Goal: Task Accomplishment & Management: Use online tool/utility

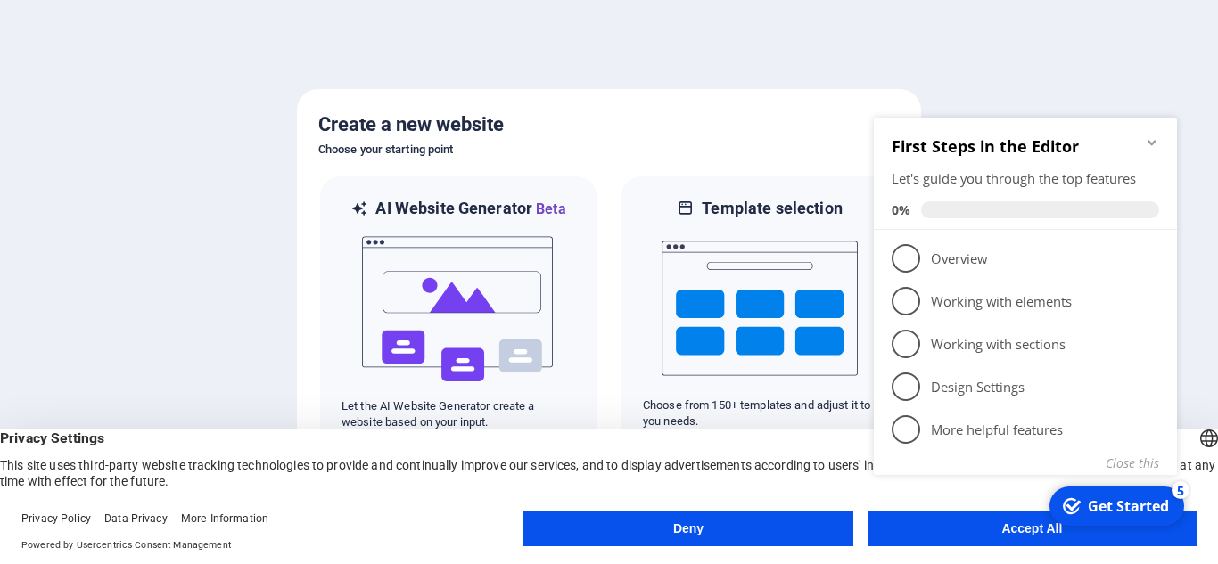
drag, startPoint x: 1200, startPoint y: 227, endPoint x: 1204, endPoint y: 499, distance: 271.9
click at [1204, 499] on body "sa-marine-services.com Press [Ctrl] + [C] to copy an element you'd like to see …" at bounding box center [609, 282] width 1218 height 564
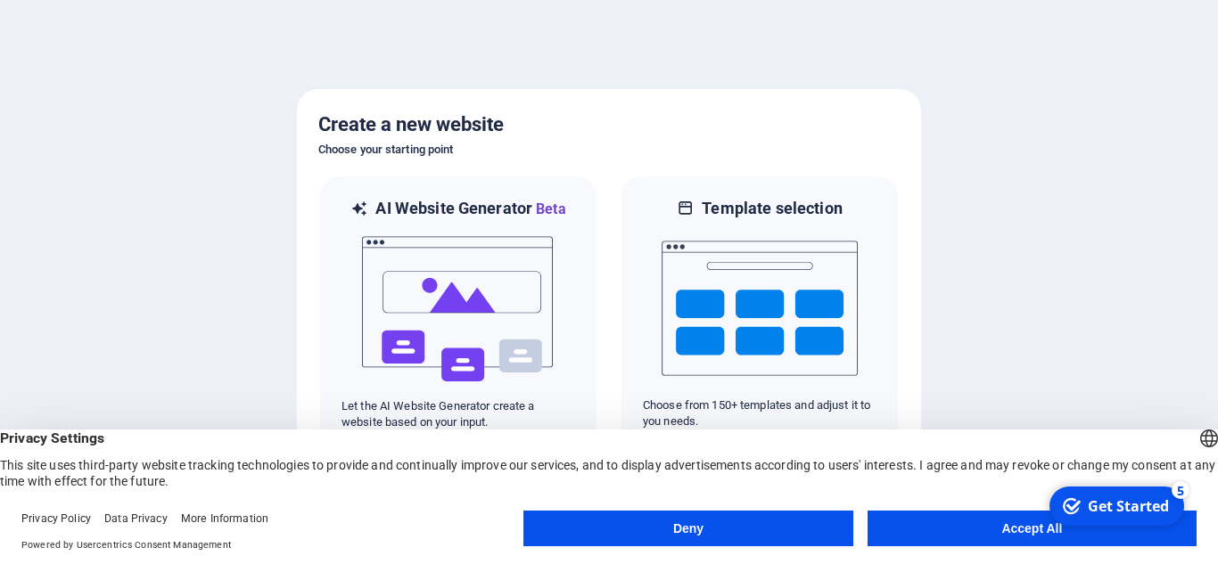
click at [606, 522] on button "Deny" at bounding box center [687, 529] width 329 height 36
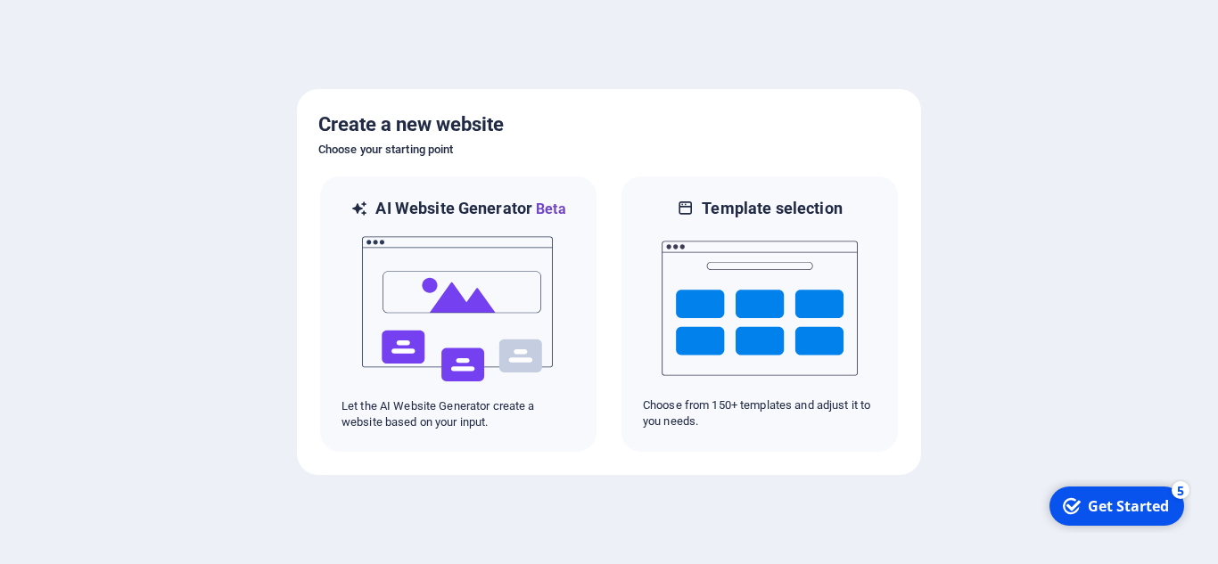
click at [1107, 510] on div "Get Started" at bounding box center [1128, 507] width 81 height 20
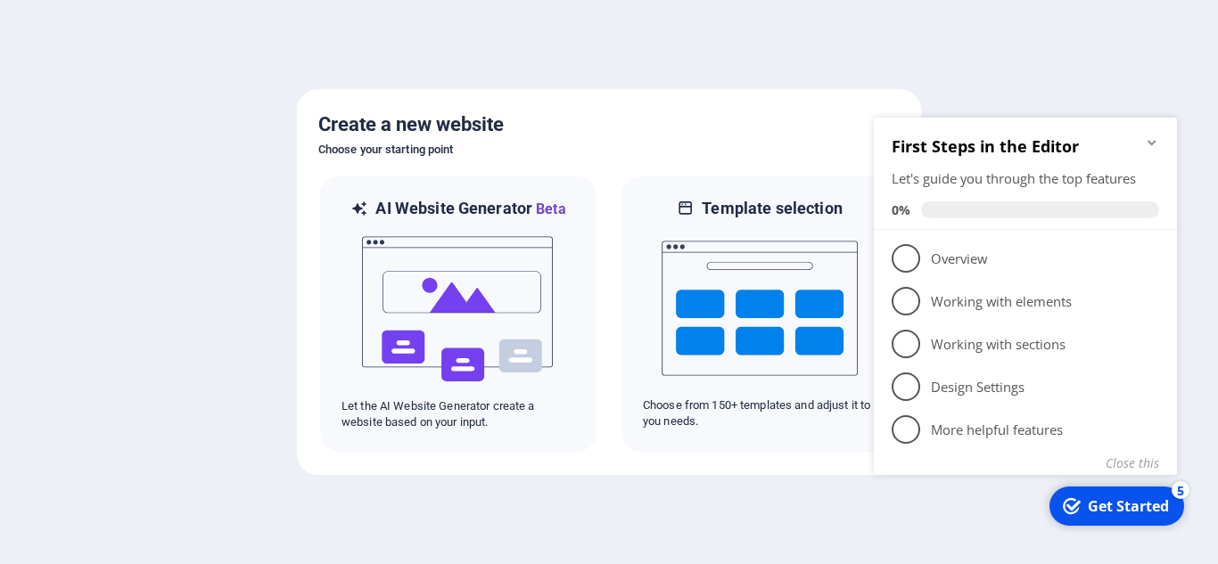
click at [1107, 508] on div "Get Started" at bounding box center [1128, 507] width 81 height 20
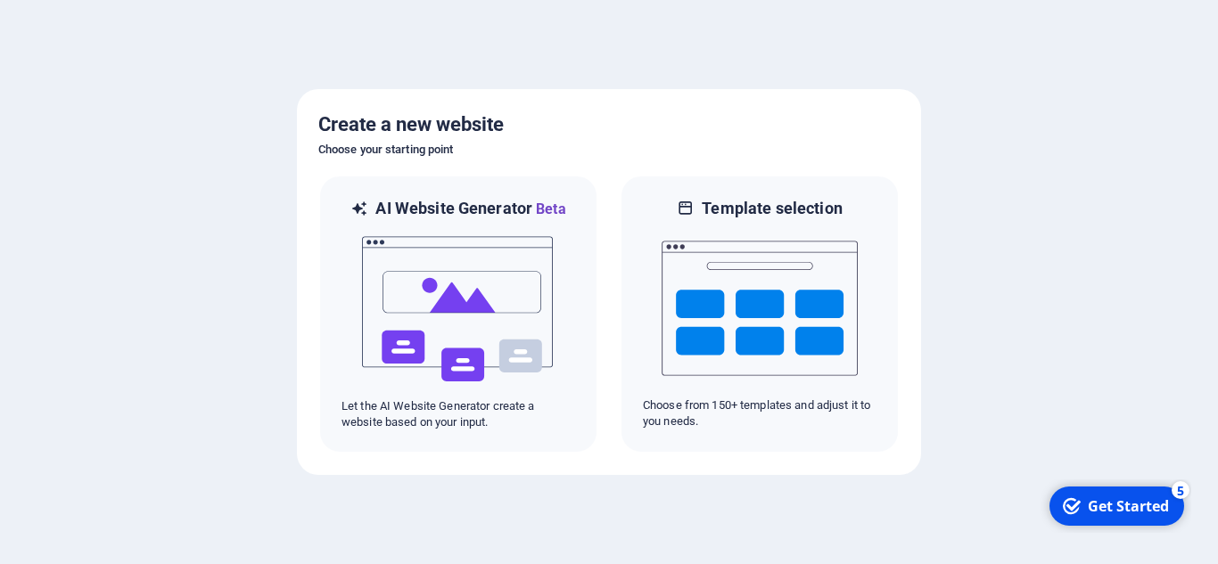
click at [1169, 516] on div "Get Started" at bounding box center [1128, 507] width 81 height 20
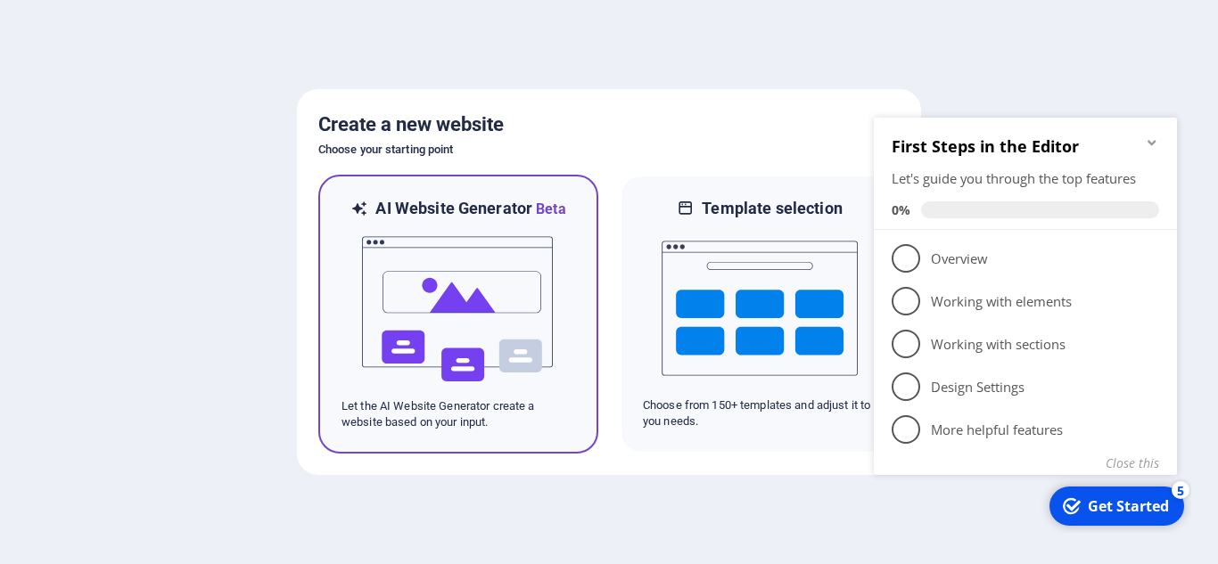
click at [457, 327] on img at bounding box center [458, 309] width 196 height 178
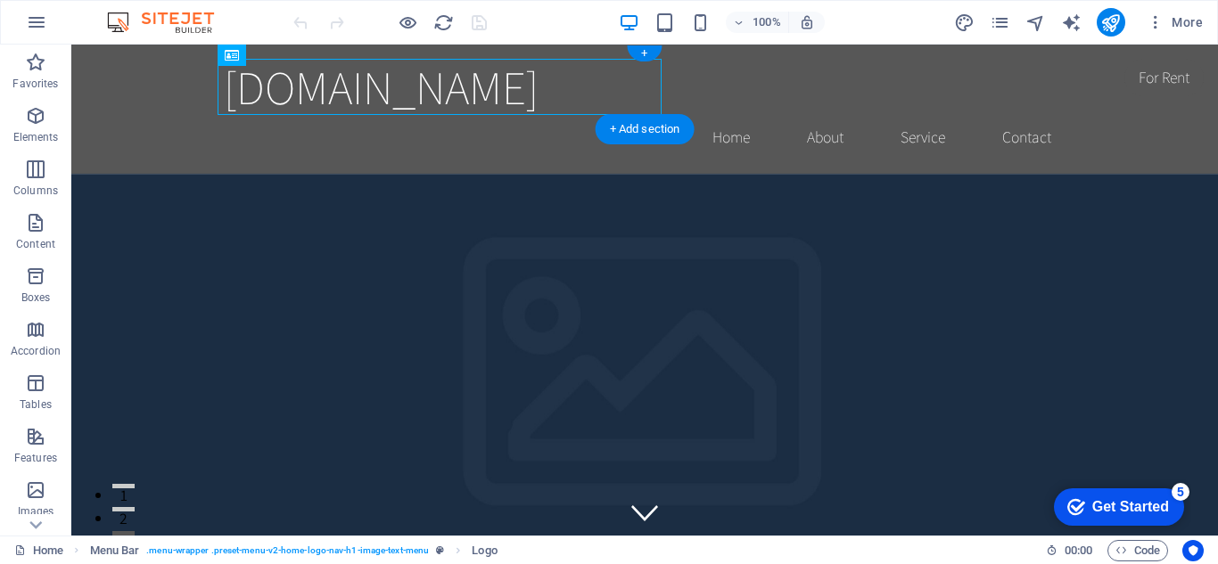
drag, startPoint x: 306, startPoint y: 100, endPoint x: 234, endPoint y: 74, distance: 76.7
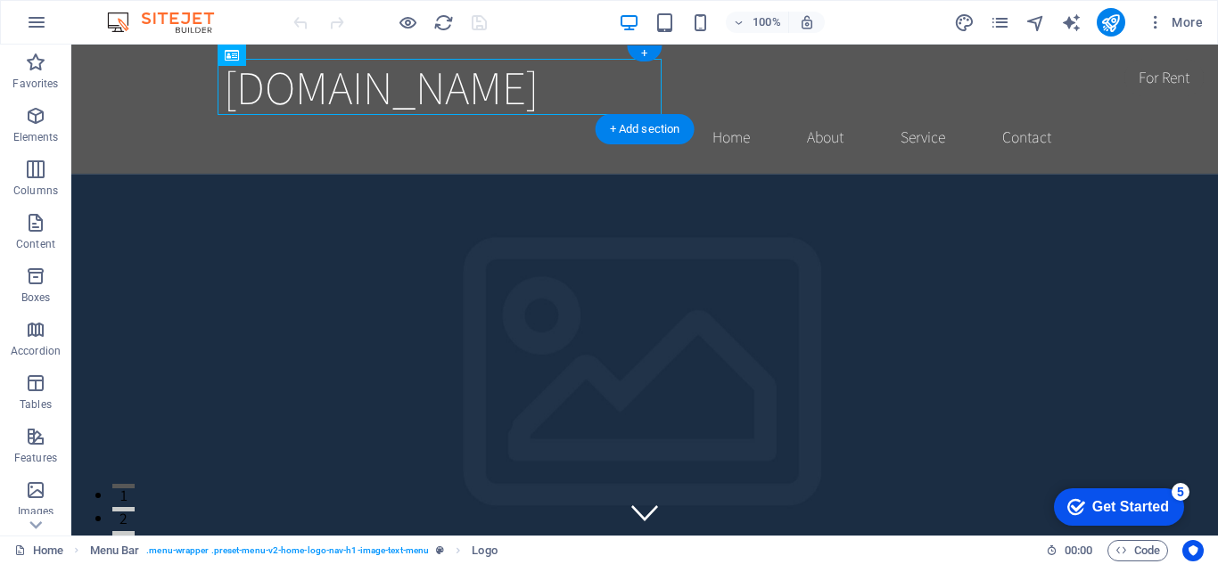
drag, startPoint x: 292, startPoint y: 107, endPoint x: 308, endPoint y: 66, distance: 44.4
click at [343, 80] on div "[DOMAIN_NAME]" at bounding box center [645, 87] width 842 height 56
drag, startPoint x: 229, startPoint y: 56, endPoint x: 229, endPoint y: 33, distance: 23.2
click at [229, 45] on section "Favorites Elements Columns Content Boxes Accordion Tables Features Images Slide…" at bounding box center [609, 290] width 1218 height 491
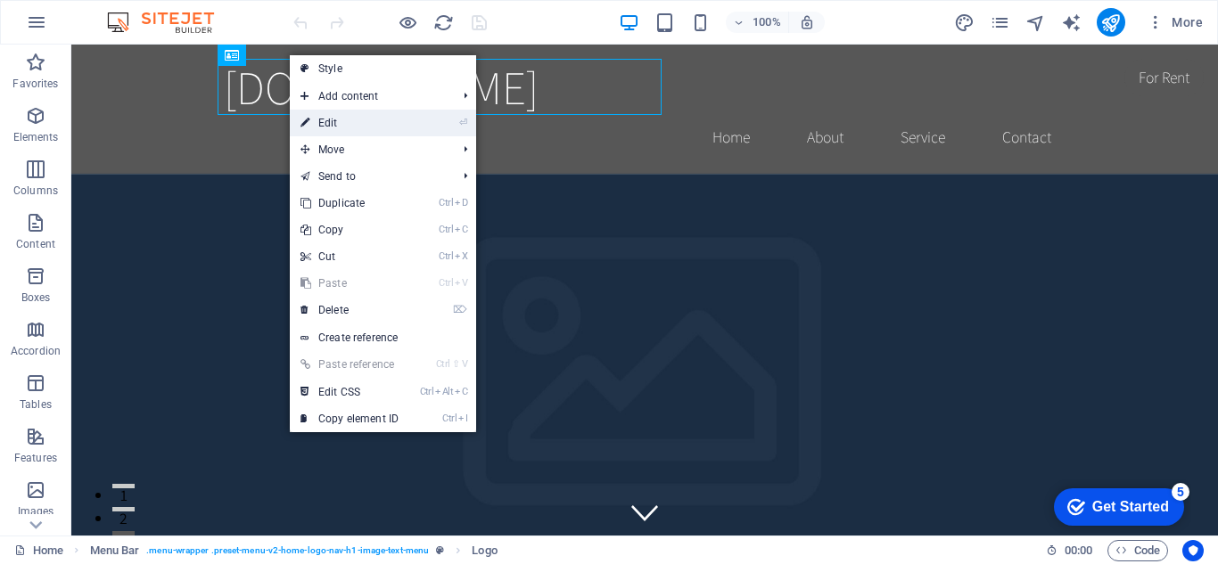
click at [0, 0] on link "⏎ Edit" at bounding box center [0, 0] width 0 height 0
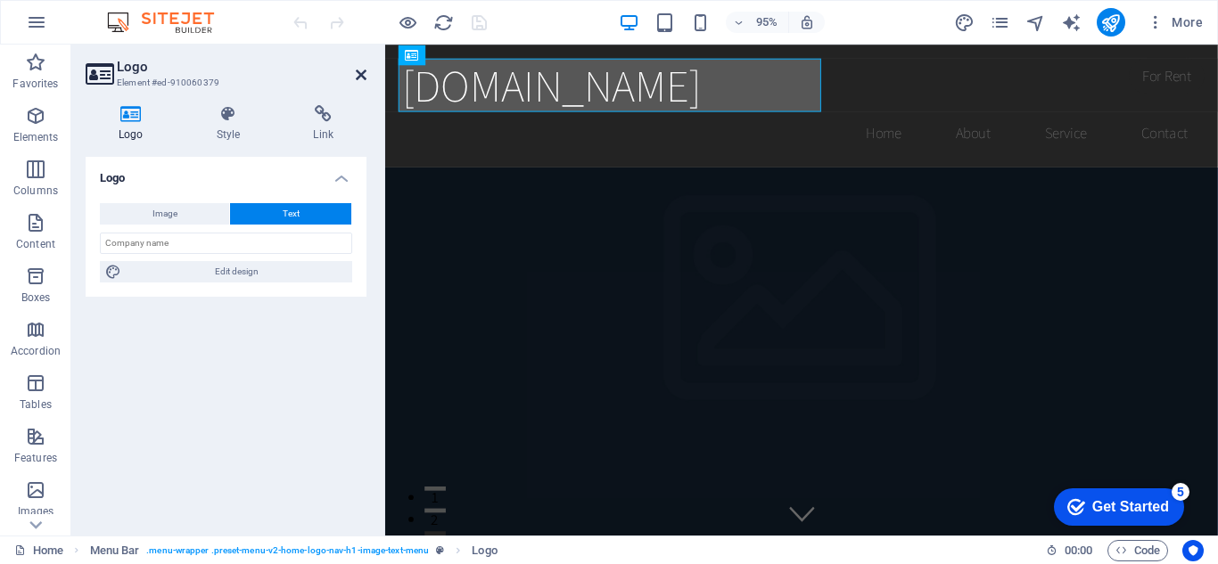
click at [362, 76] on icon at bounding box center [361, 75] width 11 height 14
